Goal: Check status

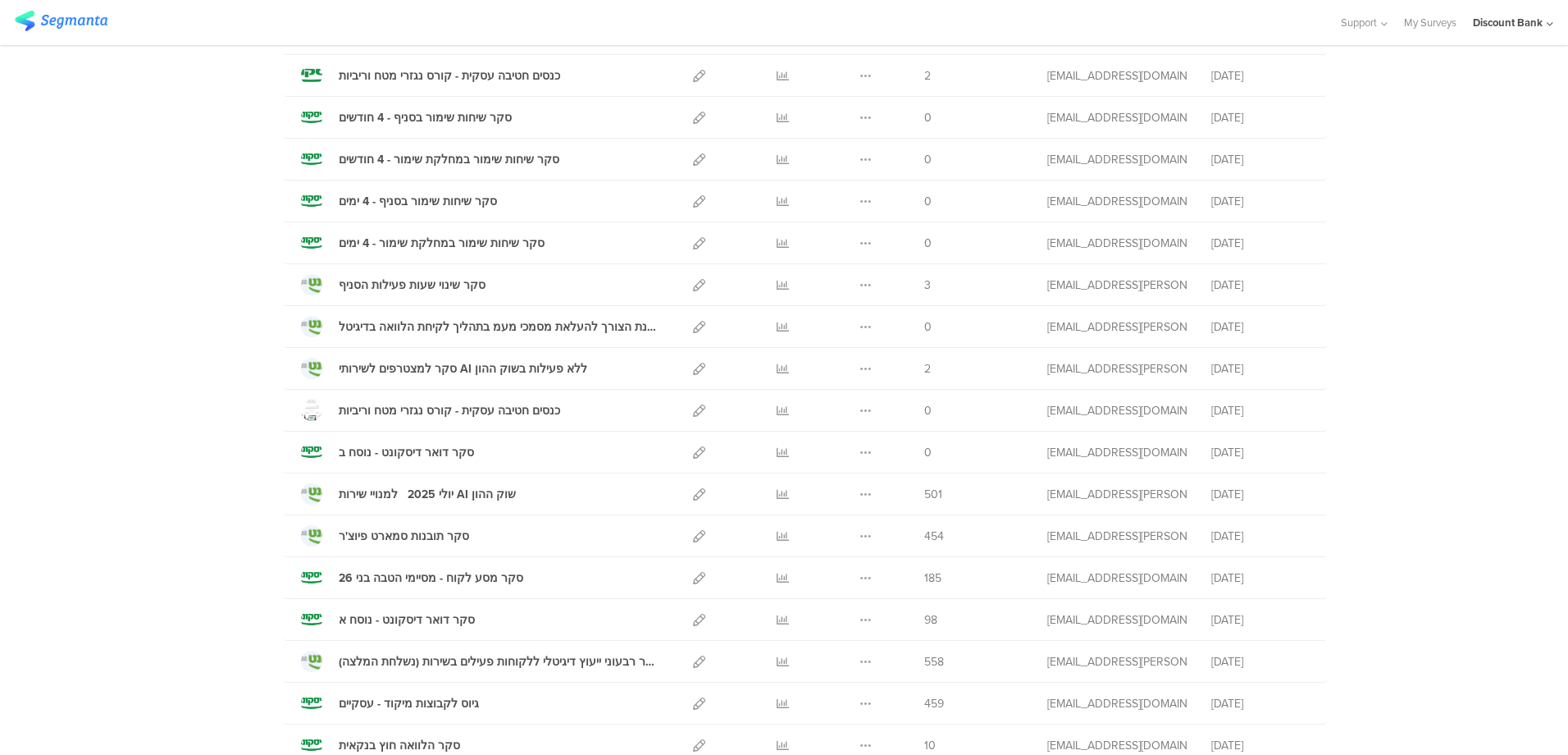
scroll to position [246, 0]
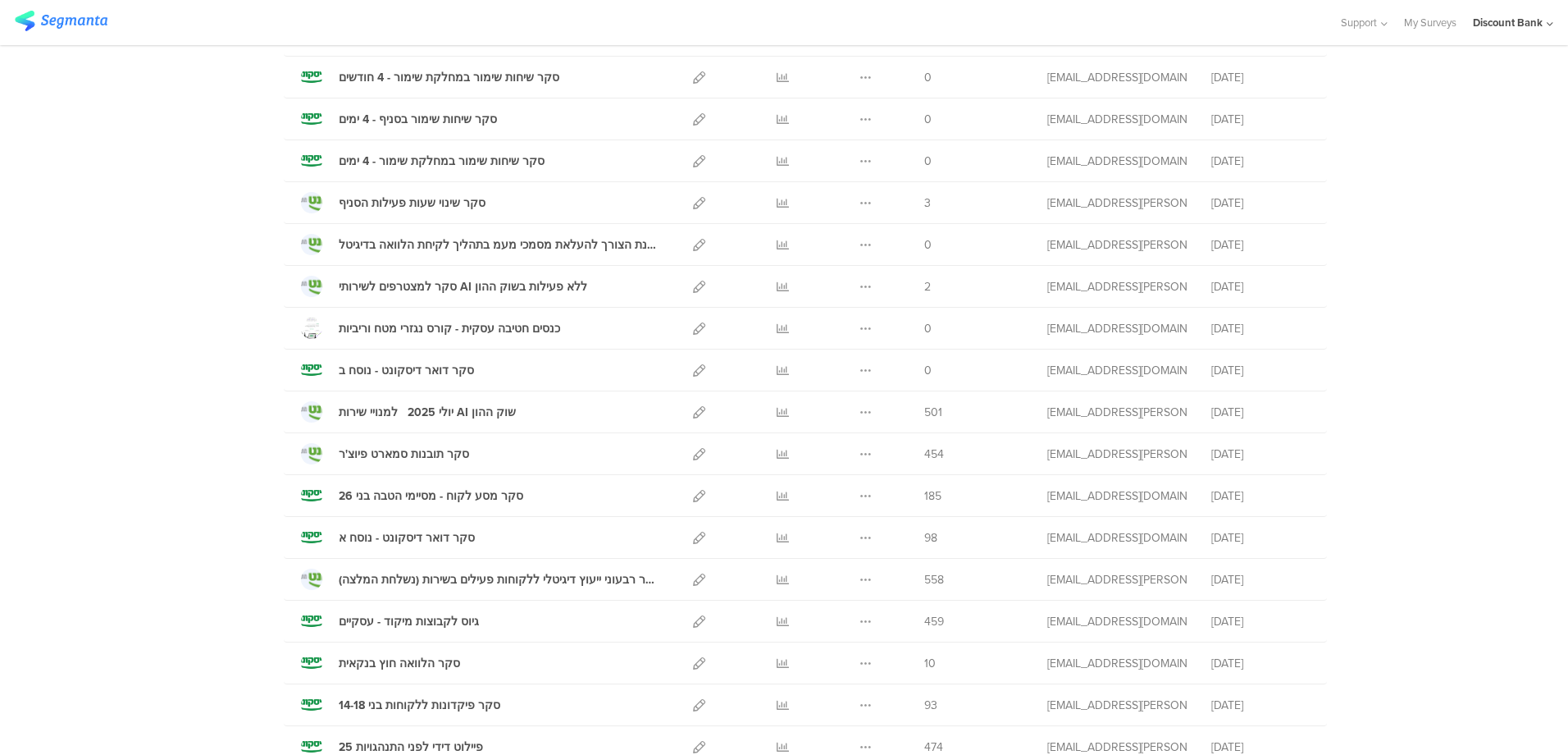
click at [777, 538] on icon at bounding box center [783, 538] width 12 height 12
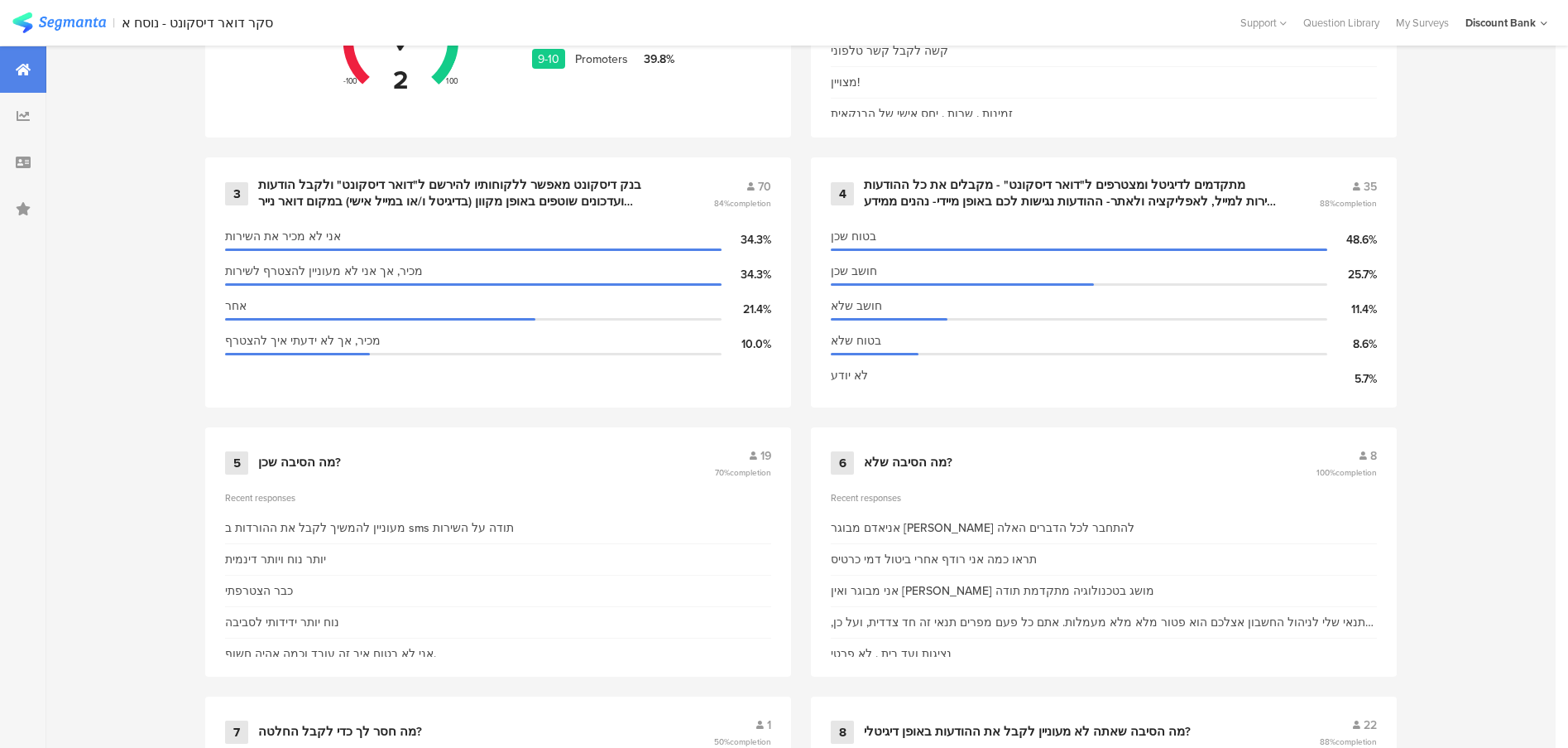
scroll to position [911, 0]
